Goal: Task Accomplishment & Management: Manage account settings

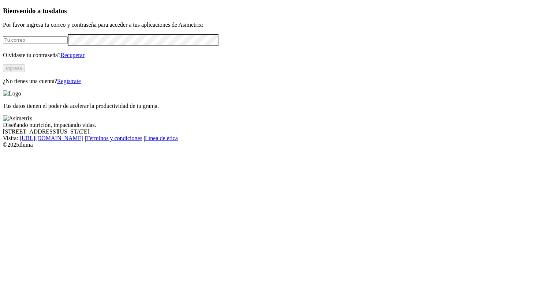
click at [68, 44] on input "email" at bounding box center [35, 40] width 65 height 8
type input "[PERSON_NAME][EMAIL_ADDRESS][PERSON_NAME][DOMAIN_NAME]"
click at [25, 72] on button "Ingresa" at bounding box center [14, 68] width 22 height 8
click at [123, 46] on div at bounding box center [269, 40] width 532 height 12
click at [68, 44] on input "email" at bounding box center [35, 40] width 65 height 8
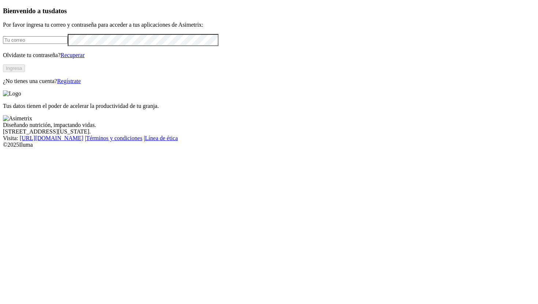
type input "[PERSON_NAME][EMAIL_ADDRESS][PERSON_NAME][DOMAIN_NAME]"
click at [216, 96] on div "Tus datos tienen el poder de acelerar la productividad de tu granja." at bounding box center [269, 99] width 532 height 19
click at [25, 72] on button "Ingresa" at bounding box center [14, 68] width 22 height 8
click at [123, 46] on div at bounding box center [269, 40] width 532 height 12
click at [68, 44] on input "email" at bounding box center [35, 40] width 65 height 8
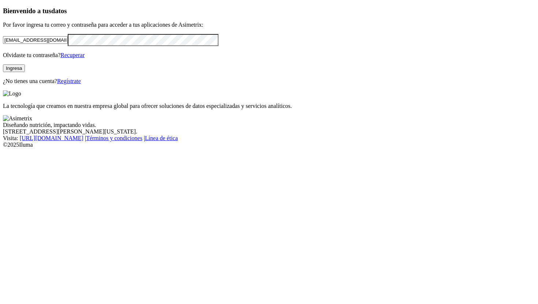
click at [25, 72] on button "Ingresa" at bounding box center [14, 68] width 22 height 8
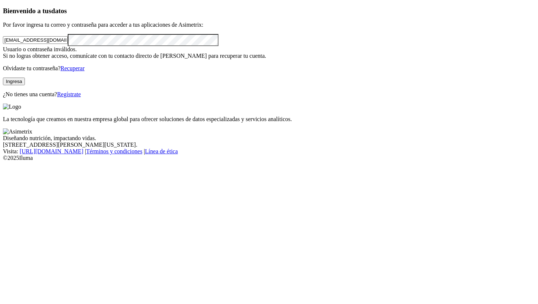
click at [68, 44] on input "aves@granjaexperimental.com" at bounding box center [35, 40] width 65 height 8
click at [25, 85] on button "Ingresa" at bounding box center [14, 82] width 22 height 8
click at [68, 44] on input "valerestrepo@asimetrix.co" at bounding box center [35, 40] width 65 height 8
drag, startPoint x: 108, startPoint y: 86, endPoint x: 0, endPoint y: 86, distance: 108.3
click at [3, 86] on div "Bienvenido a tus datos Por favor ingresa tu correo y contraseña para acceder a …" at bounding box center [269, 52] width 532 height 91
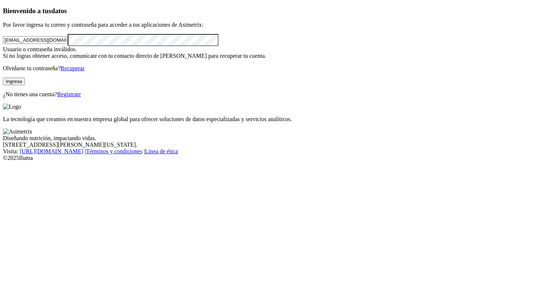
type input "[PERSON_NAME][EMAIL_ADDRESS][PERSON_NAME][DOMAIN_NAME]"
click at [25, 85] on button "Ingresa" at bounding box center [14, 82] width 22 height 8
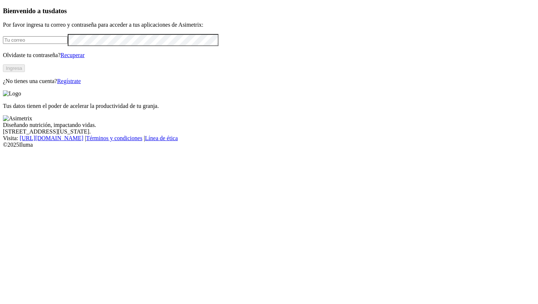
click at [85, 58] on link "Recuperar" at bounding box center [72, 55] width 24 height 6
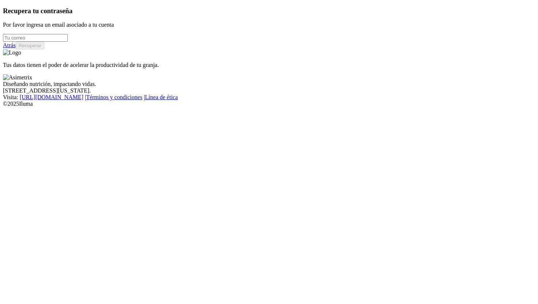
click at [68, 42] on input "email" at bounding box center [35, 38] width 65 height 8
type input "[PERSON_NAME][EMAIL_ADDRESS][PERSON_NAME][DOMAIN_NAME]"
click at [44, 49] on button "Recuperar" at bounding box center [30, 46] width 29 height 8
